Goal: Find specific page/section: Find specific page/section

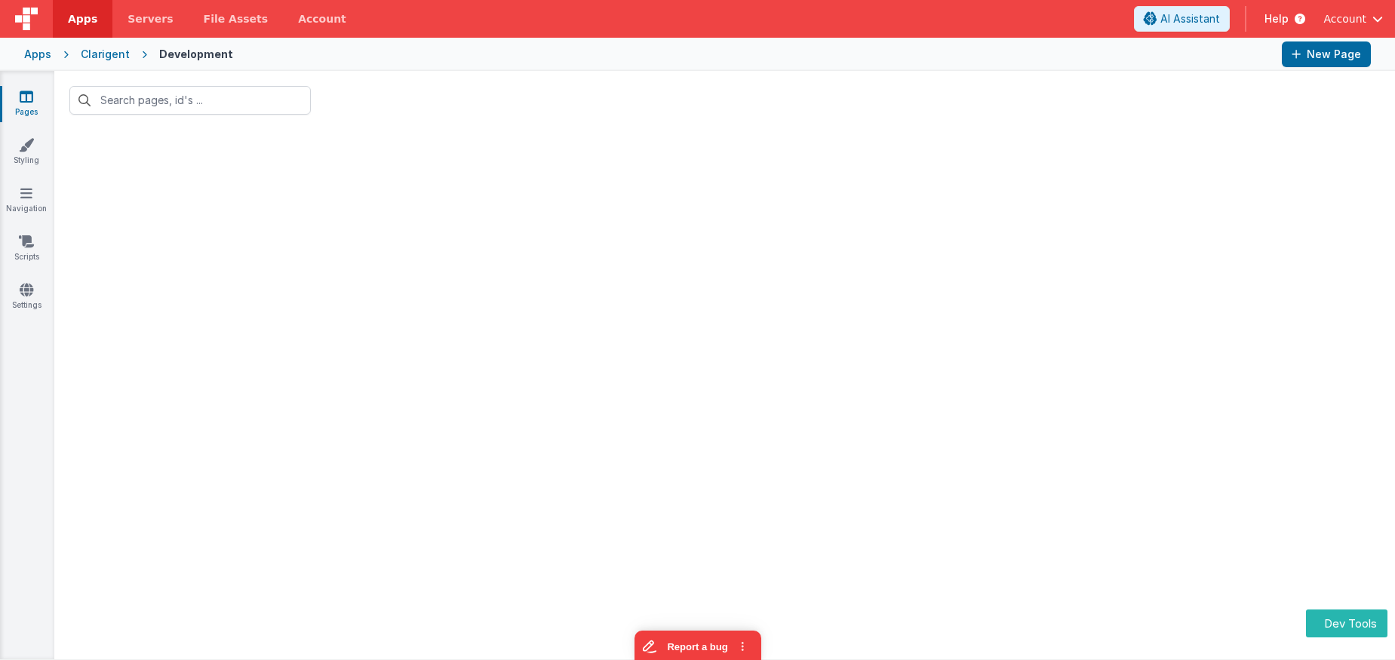
click at [51, 51] on div "Apps Clarigent Development New Page" at bounding box center [697, 54] width 1395 height 33
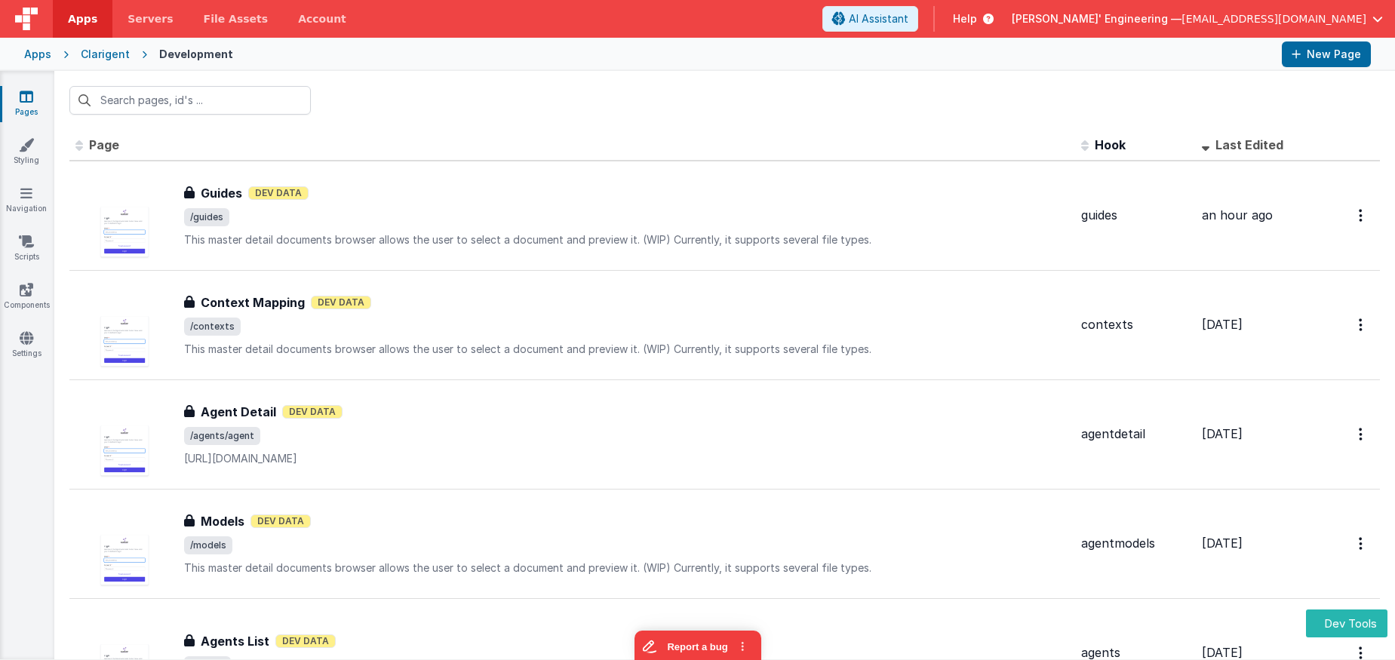
click at [37, 45] on div "Apps Clarigent Development New Page" at bounding box center [697, 54] width 1395 height 33
click at [37, 51] on div "Apps" at bounding box center [37, 54] width 27 height 15
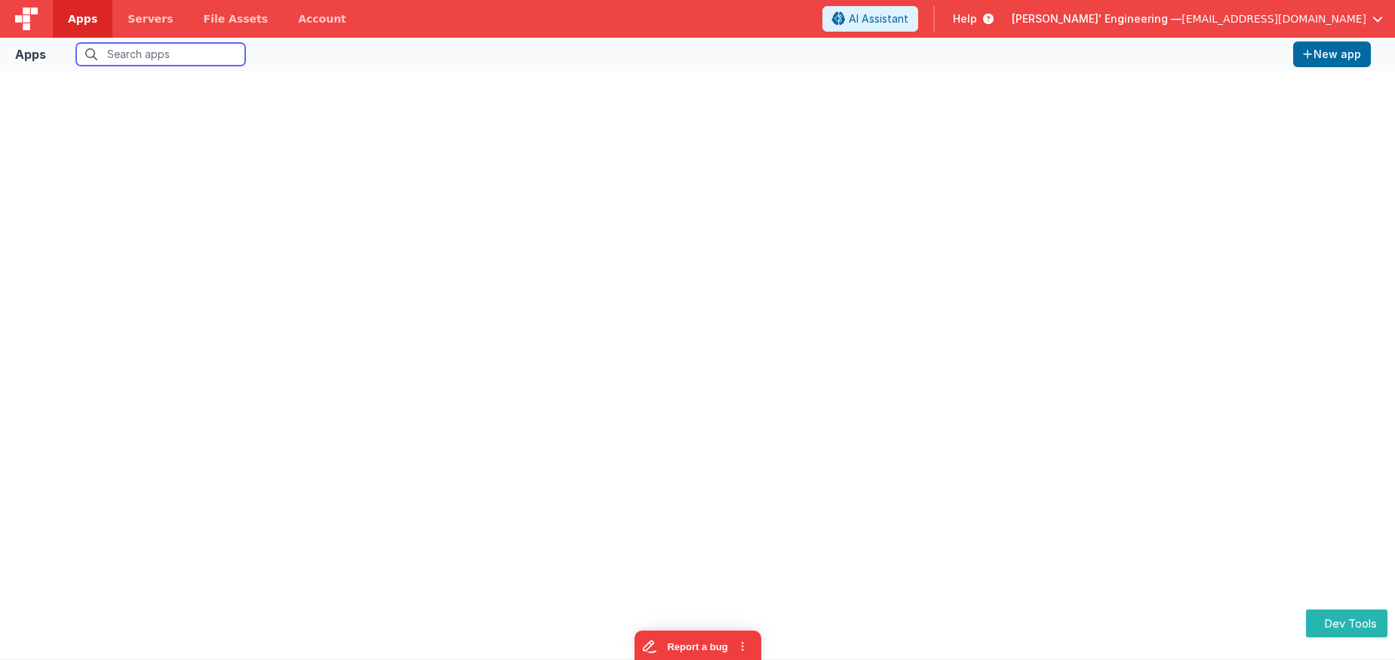
click at [164, 55] on input "text" at bounding box center [160, 54] width 169 height 23
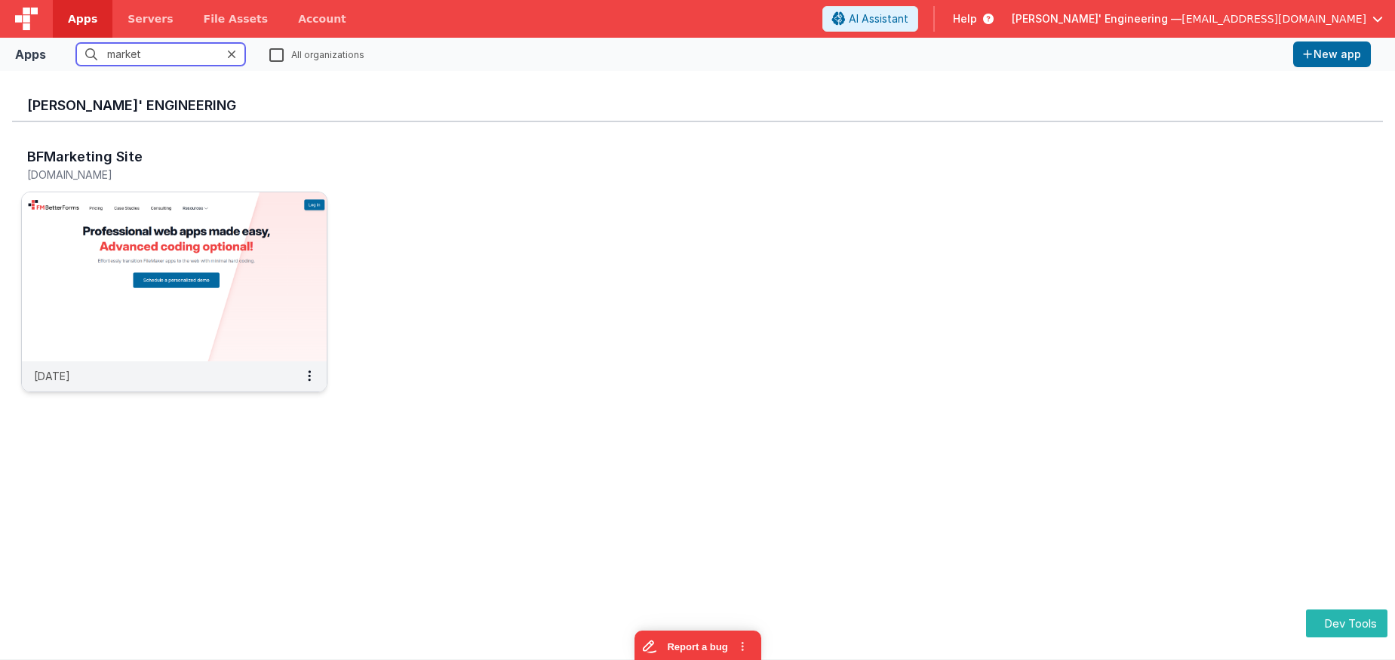
type input "market"
click at [138, 247] on img at bounding box center [174, 276] width 305 height 169
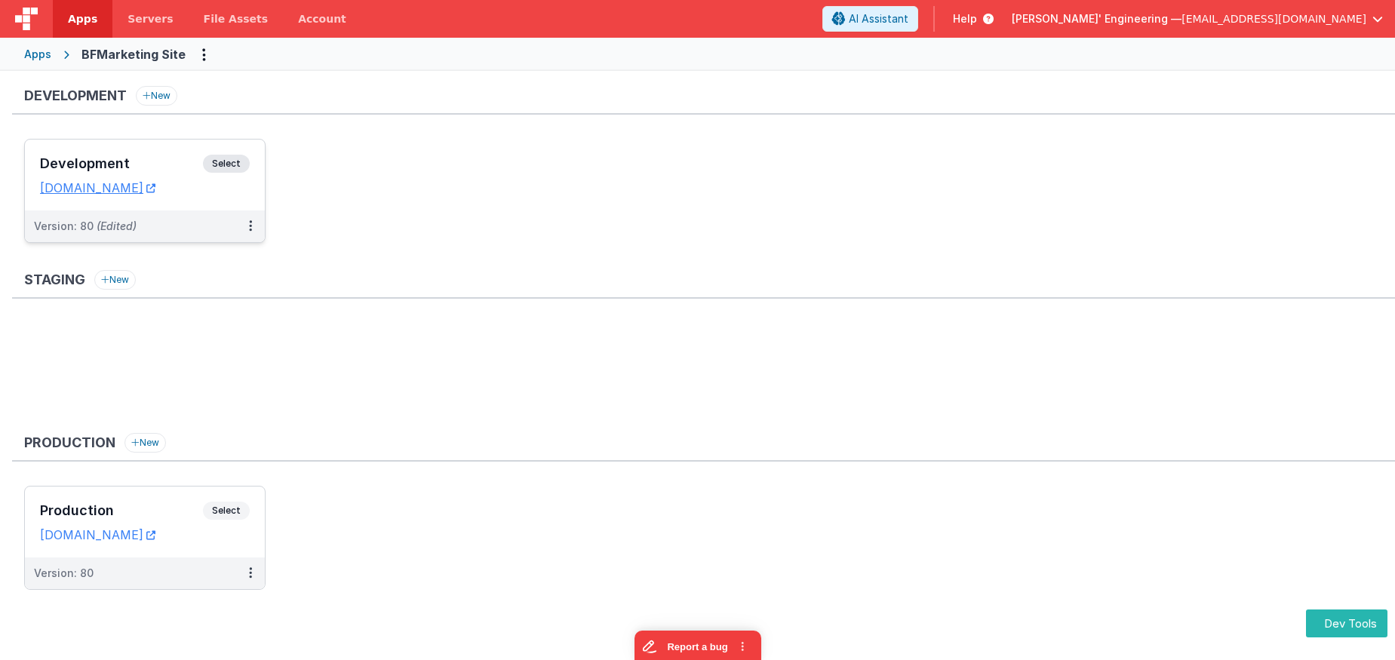
click at [243, 161] on span "Select" at bounding box center [226, 164] width 47 height 18
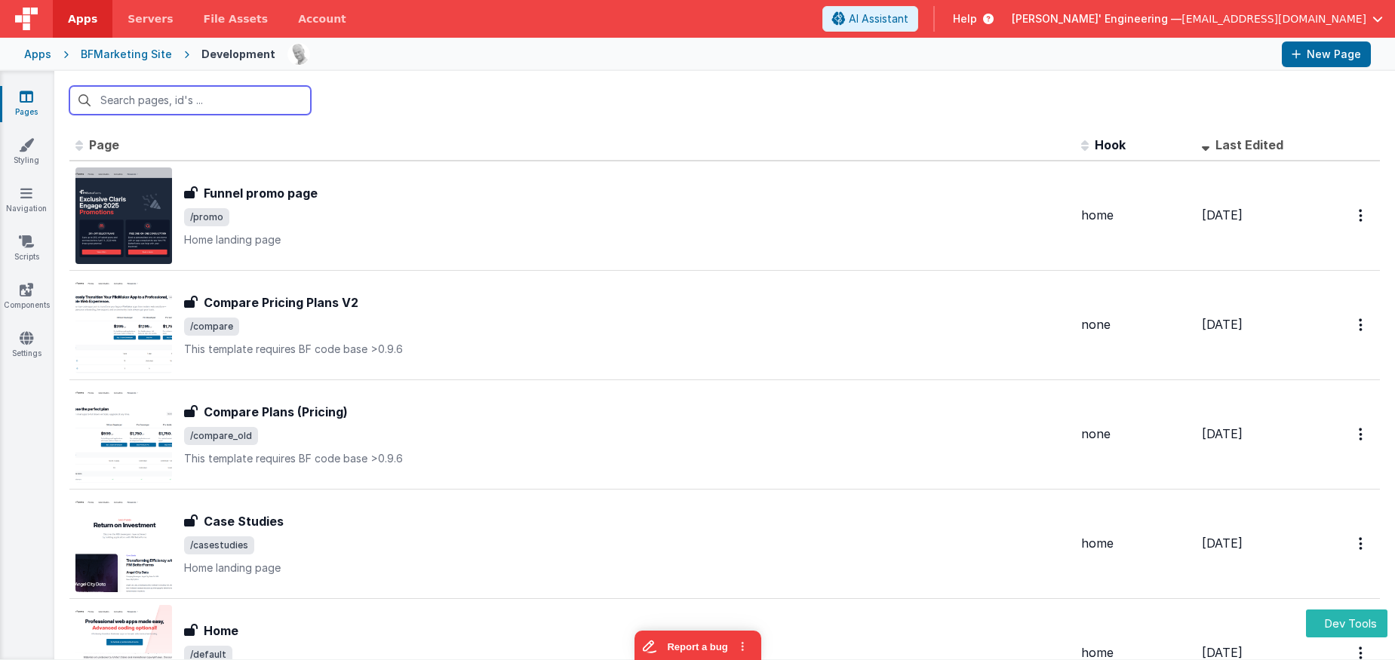
click at [195, 107] on input "text" at bounding box center [189, 100] width 241 height 29
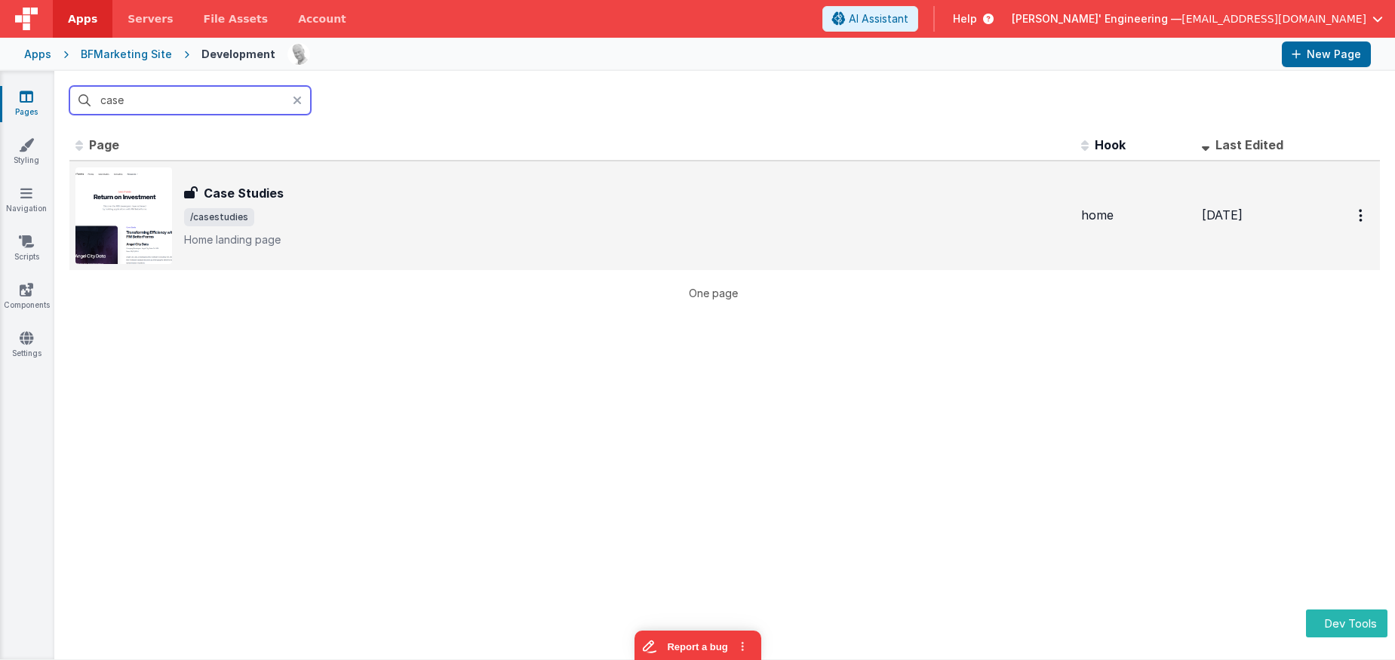
type input "case"
click at [323, 229] on div "Case Studies Case Studies /casestudies Home landing page" at bounding box center [626, 215] width 885 height 63
